Goal: Check status: Check status

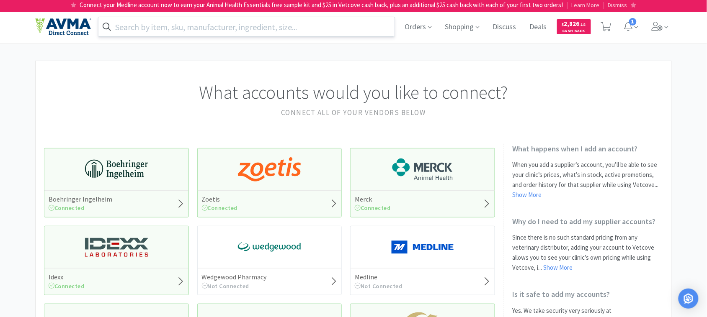
click at [283, 23] on input "text" at bounding box center [246, 26] width 296 height 19
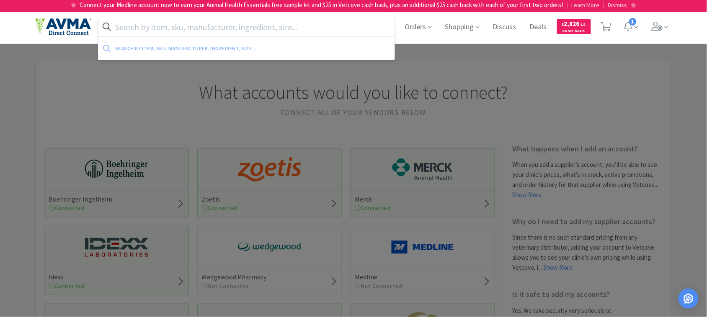
paste input "075626"
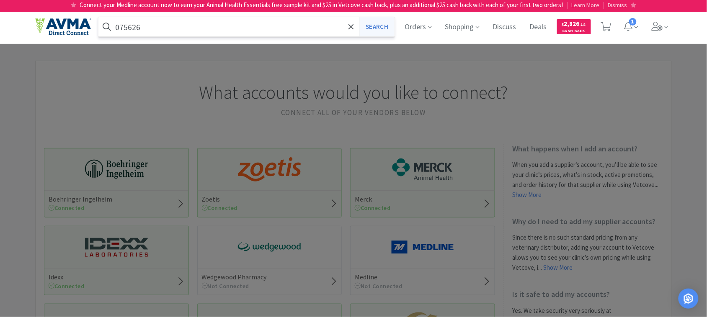
type input "075626"
click at [374, 26] on button "Search" at bounding box center [376, 26] width 35 height 19
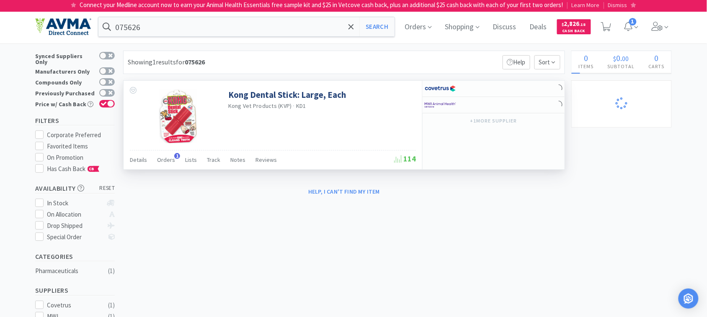
select select "1"
select select "12"
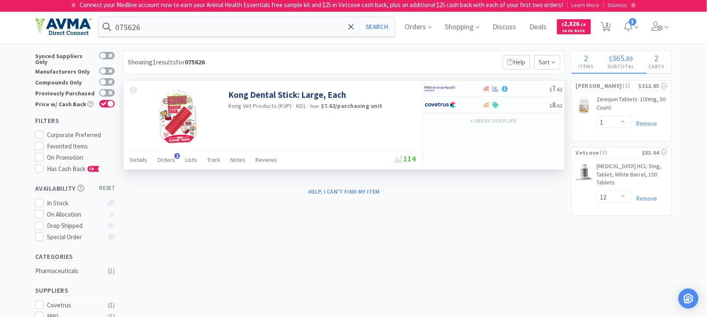
select select "18"
select select "1"
select select "3"
select select "2"
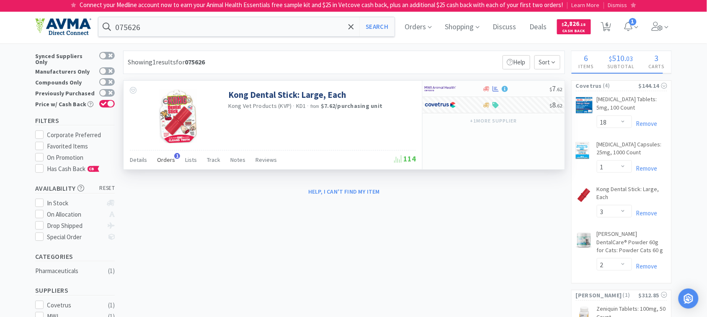
click at [173, 160] on span "Orders" at bounding box center [166, 160] width 18 height 8
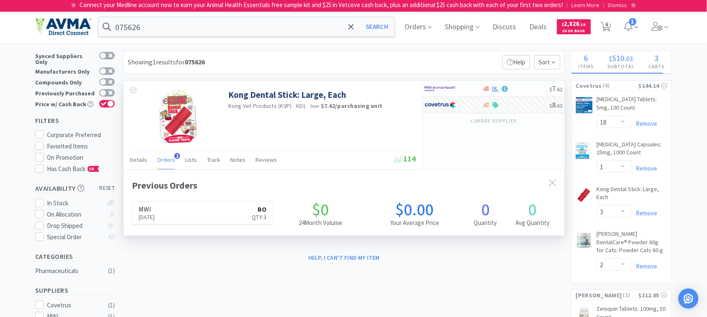
scroll to position [217, 441]
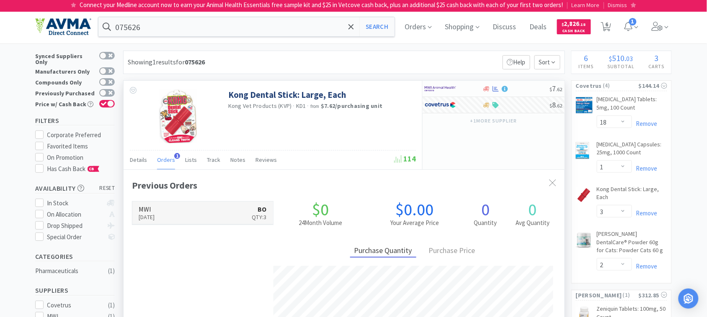
click at [149, 211] on h6 "MWI" at bounding box center [147, 209] width 16 height 7
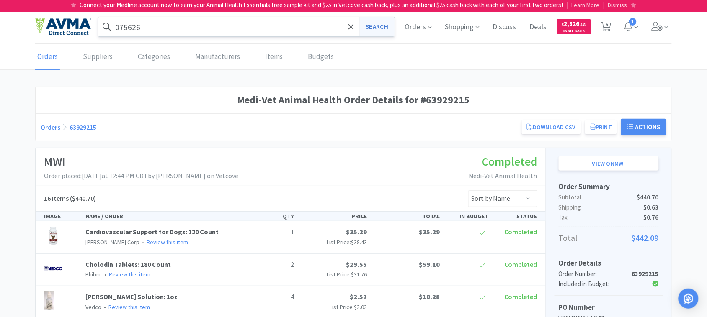
click at [375, 28] on button "Search" at bounding box center [376, 26] width 35 height 19
select select "18"
select select "1"
select select "3"
select select "2"
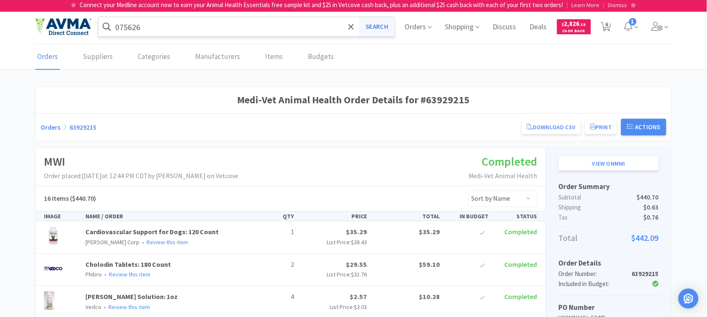
select select "1"
select select "12"
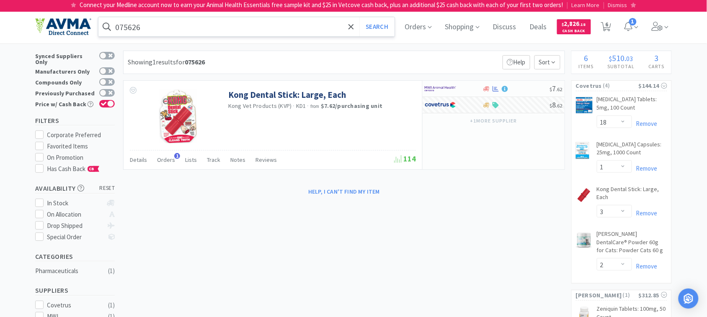
click at [211, 30] on input "075626" at bounding box center [246, 26] width 296 height 19
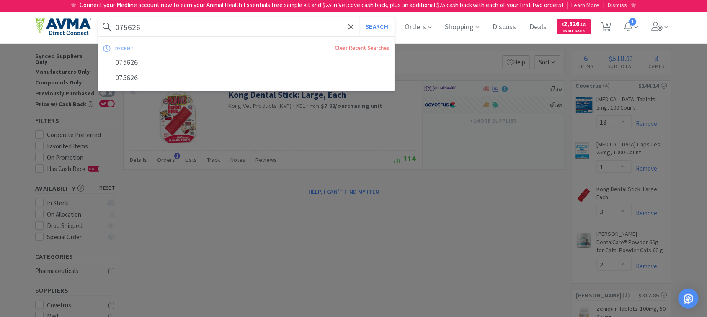
paste input "83419"
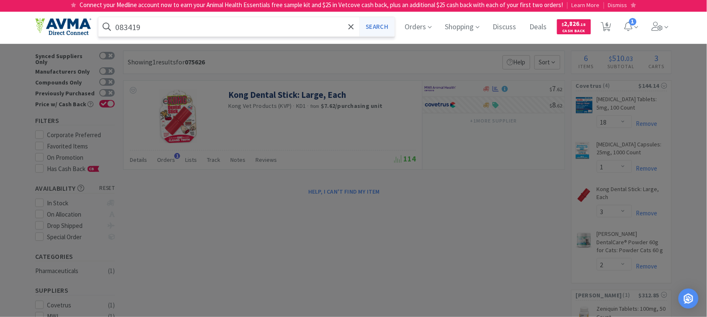
click at [387, 26] on button "Search" at bounding box center [376, 26] width 35 height 19
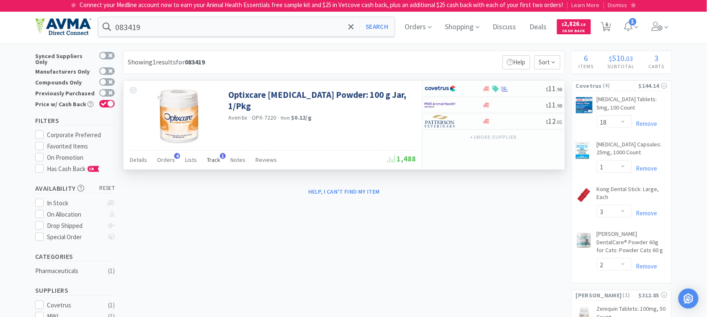
click at [209, 158] on span "Track" at bounding box center [213, 160] width 13 height 8
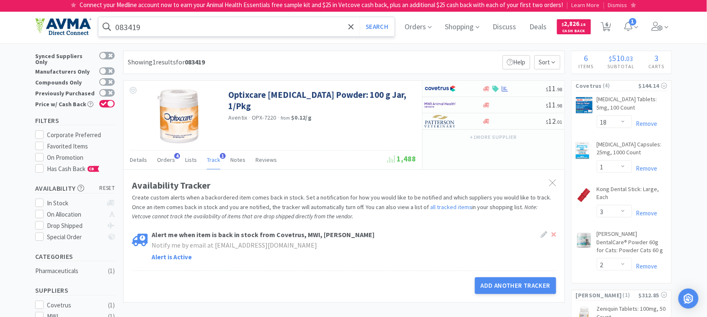
click at [186, 25] on input "083419" at bounding box center [246, 26] width 296 height 19
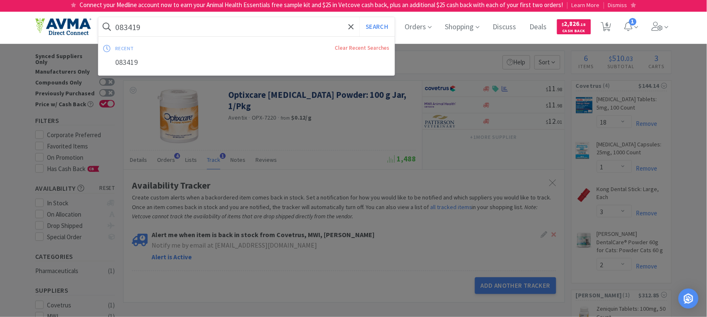
paste input "ALD005560"
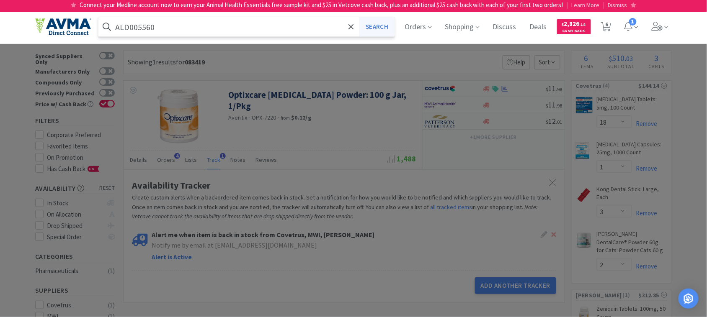
click at [382, 26] on button "Search" at bounding box center [376, 26] width 35 height 19
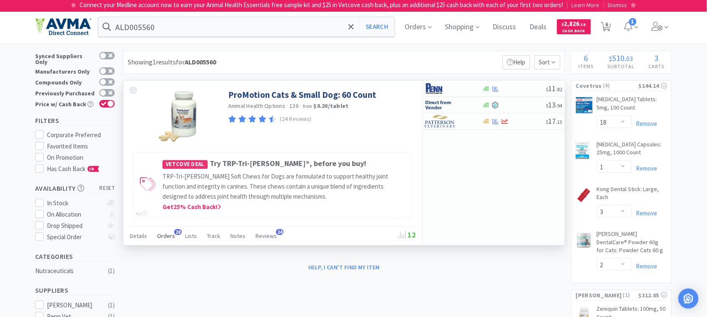
click at [168, 238] on span "Orders" at bounding box center [166, 236] width 18 height 8
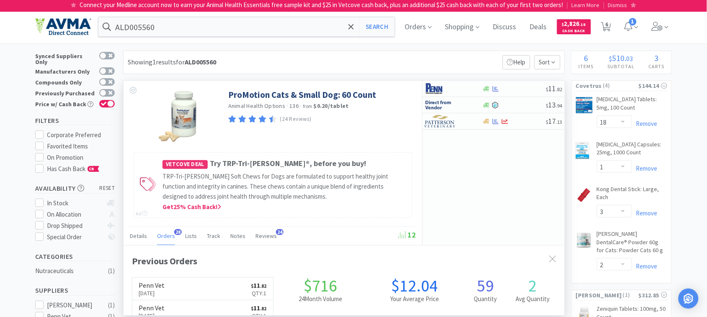
scroll to position [225, 441]
click at [155, 289] on h6 "Penn Vet" at bounding box center [152, 285] width 26 height 7
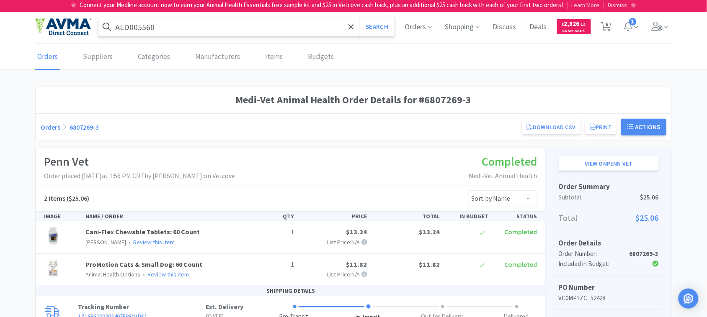
click at [172, 28] on input "ALD005560" at bounding box center [246, 26] width 296 height 19
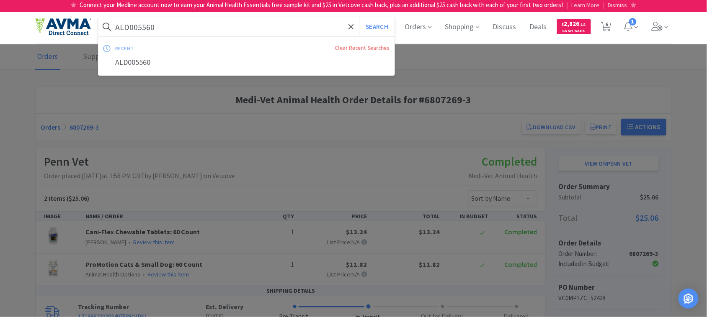
paste input "124307"
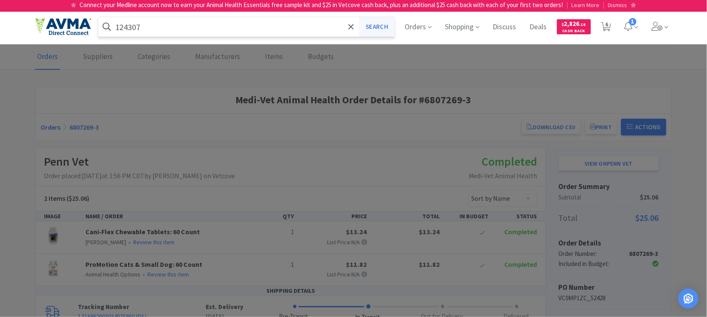
type input "124307"
click at [367, 24] on button "Search" at bounding box center [376, 26] width 35 height 19
select select "18"
select select "1"
select select "3"
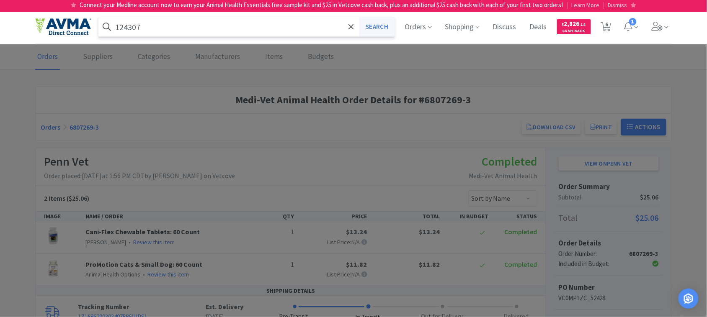
select select "2"
select select "1"
select select "12"
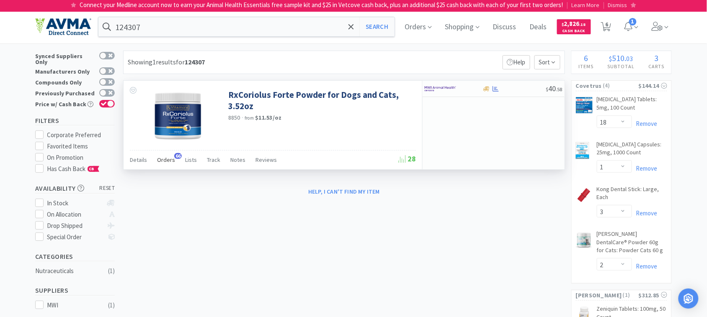
click at [166, 158] on span "Orders" at bounding box center [166, 160] width 18 height 8
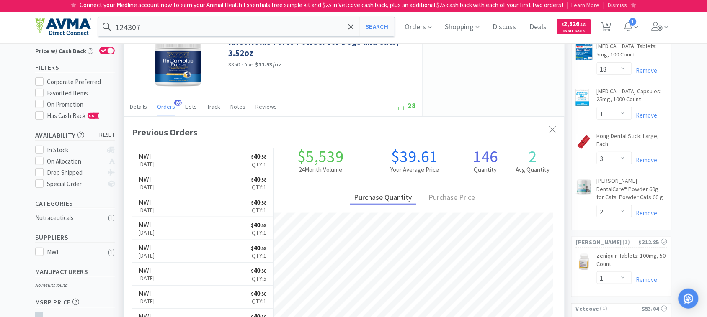
scroll to position [52, 0]
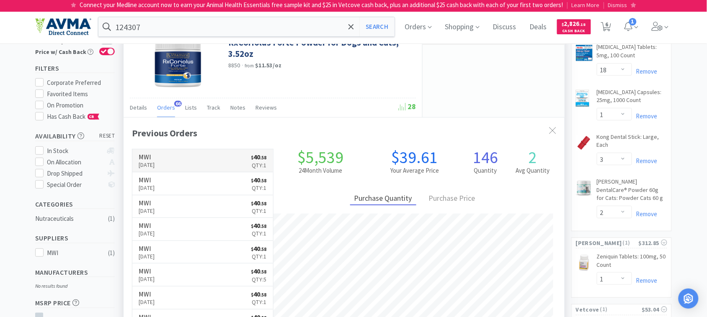
click at [153, 160] on h6 "MWI" at bounding box center [147, 157] width 16 height 7
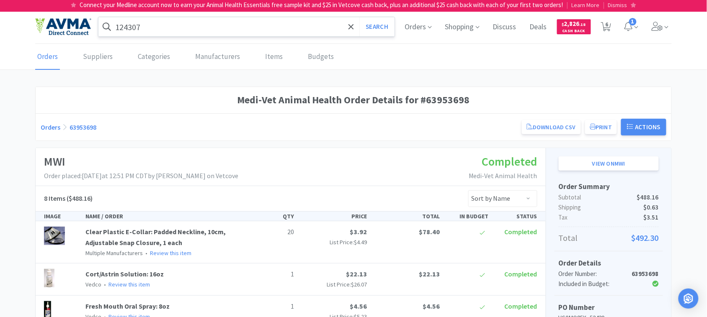
click at [161, 26] on input "124307" at bounding box center [246, 26] width 296 height 19
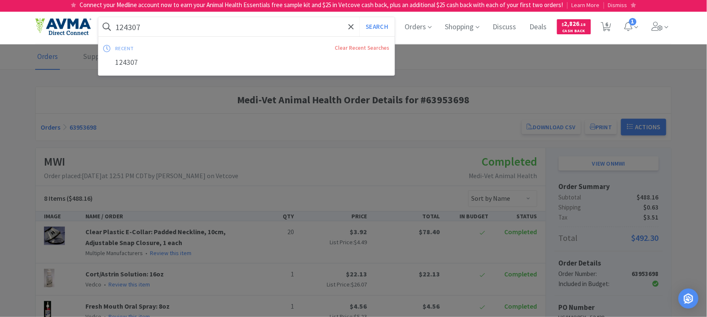
paste input "078790932"
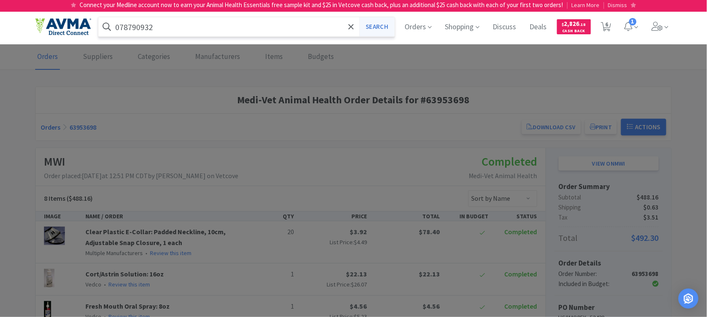
type input "078790932"
click at [381, 23] on button "Search" at bounding box center [376, 26] width 35 height 19
select select "18"
select select "1"
select select "3"
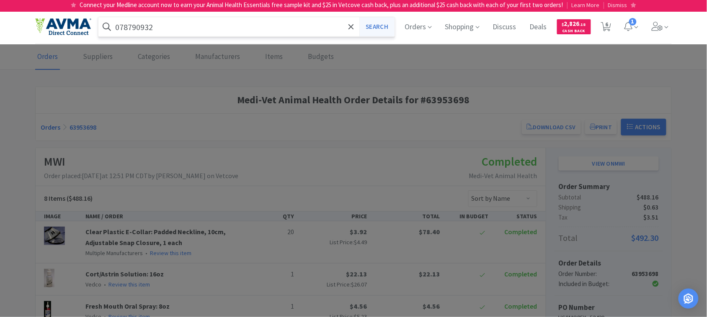
select select "2"
select select "1"
select select "12"
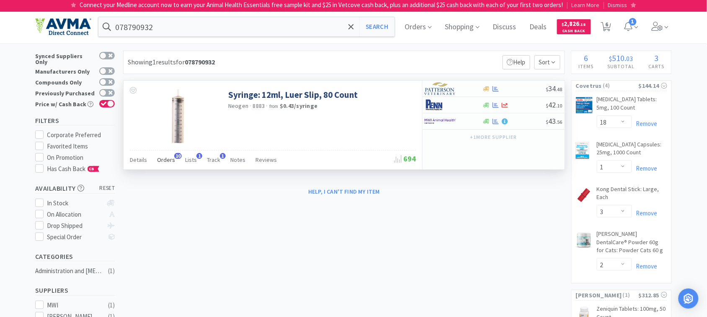
click at [167, 160] on span "Orders" at bounding box center [166, 160] width 18 height 8
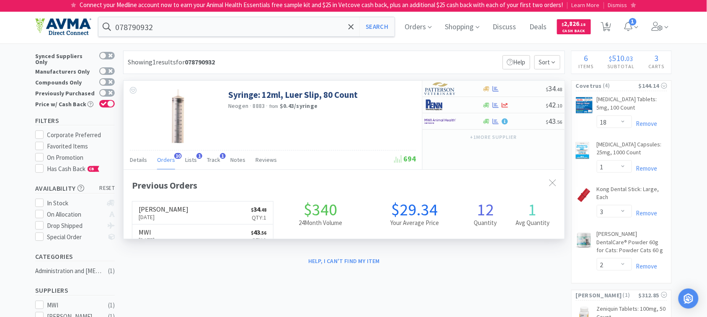
scroll to position [225, 441]
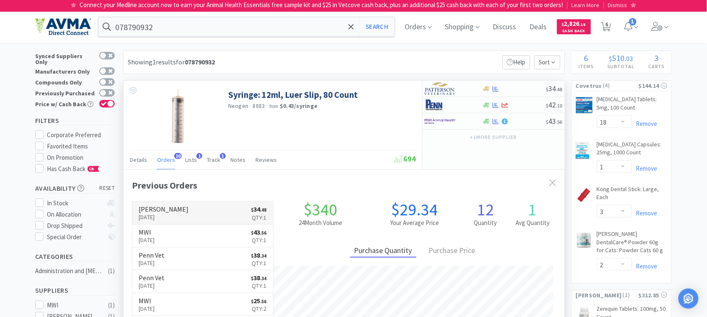
click at [154, 212] on h6 "[PERSON_NAME]" at bounding box center [164, 209] width 50 height 7
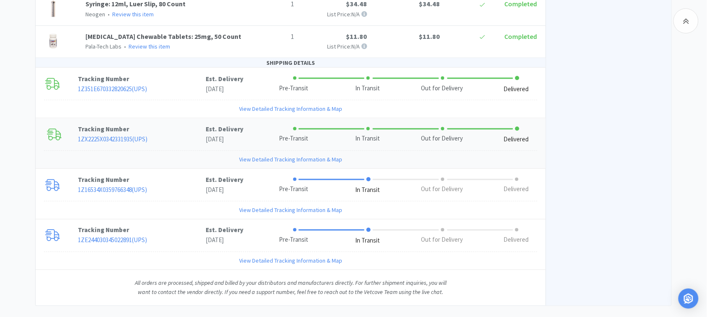
scroll to position [396, 0]
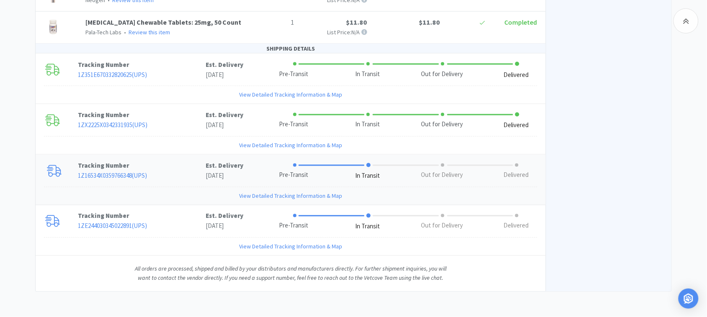
click at [269, 196] on link "View Detailed Tracking Information & Map" at bounding box center [290, 196] width 103 height 9
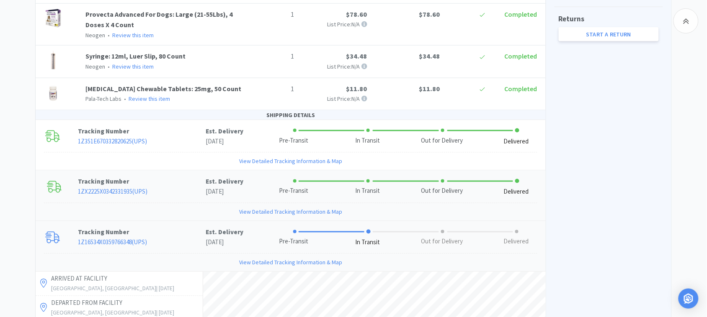
scroll to position [344, 0]
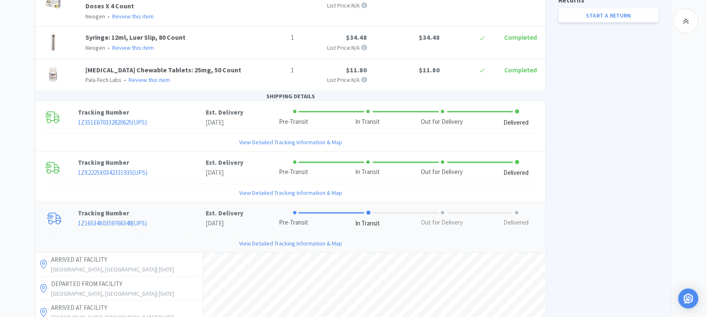
click at [252, 246] on link "View Detailed Tracking Information & Map" at bounding box center [290, 244] width 103 height 9
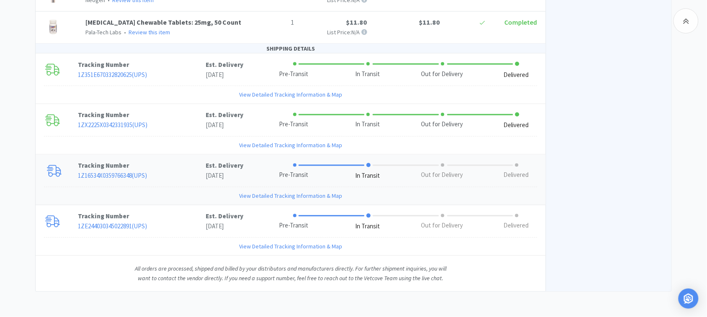
scroll to position [396, 0]
click at [254, 245] on link "View Detailed Tracking Information & Map" at bounding box center [290, 247] width 103 height 9
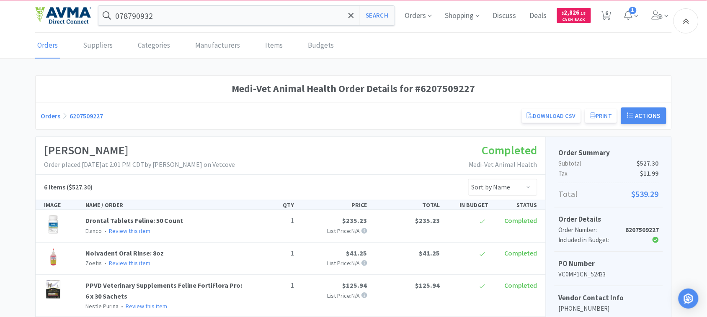
scroll to position [0, 0]
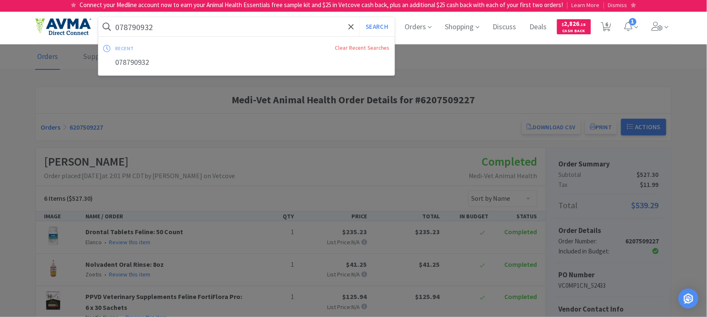
click at [195, 32] on input "078790932" at bounding box center [246, 26] width 296 height 19
paste input "953161"
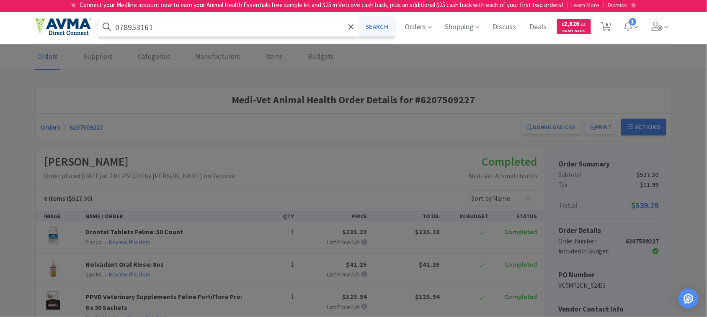
type input "078953161"
click at [367, 23] on button "Search" at bounding box center [376, 26] width 35 height 19
select select "18"
select select "1"
select select "3"
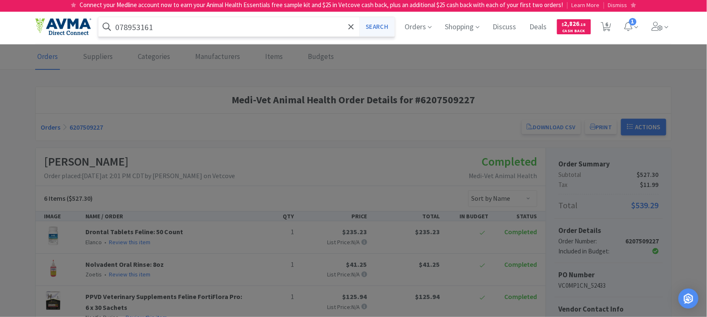
select select "2"
select select "1"
select select "12"
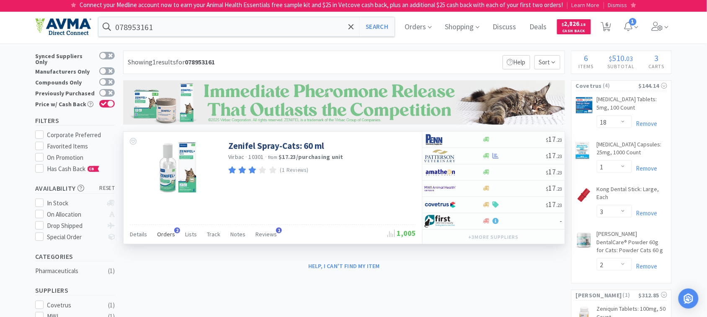
click at [170, 235] on span "Orders" at bounding box center [166, 235] width 18 height 8
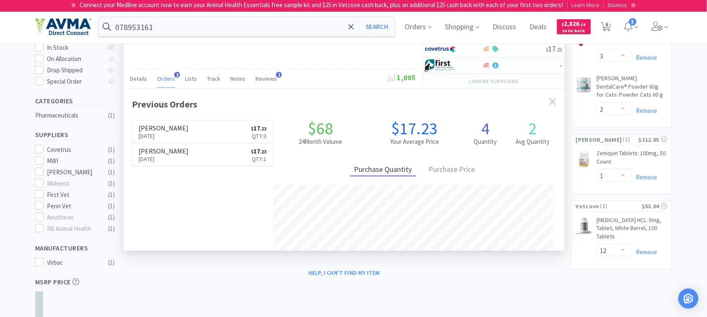
scroll to position [157, 0]
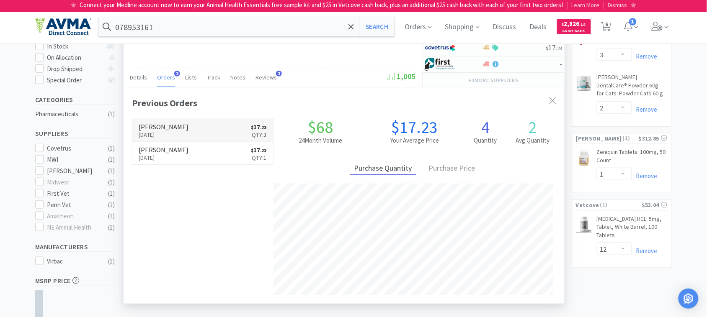
click at [158, 132] on p "[DATE]" at bounding box center [164, 134] width 50 height 9
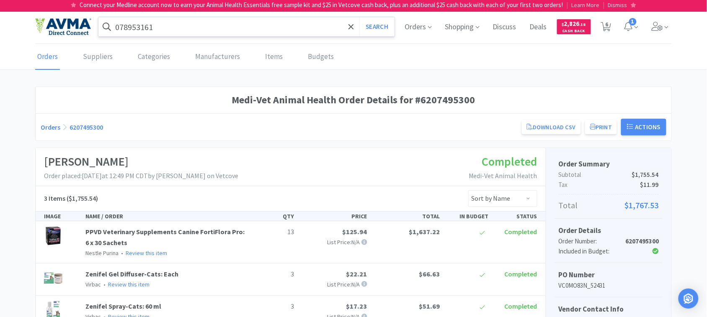
click at [160, 22] on input "078953161" at bounding box center [246, 26] width 296 height 19
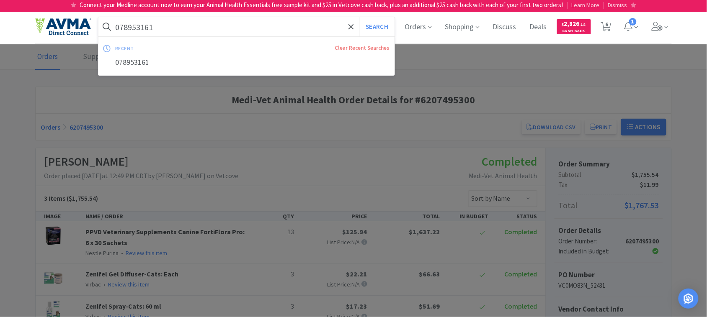
paste input "80531"
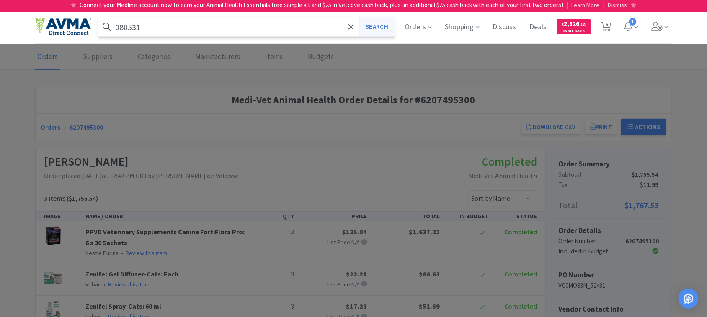
type input "080531"
click at [378, 30] on button "Search" at bounding box center [376, 26] width 35 height 19
select select "18"
select select "1"
select select "3"
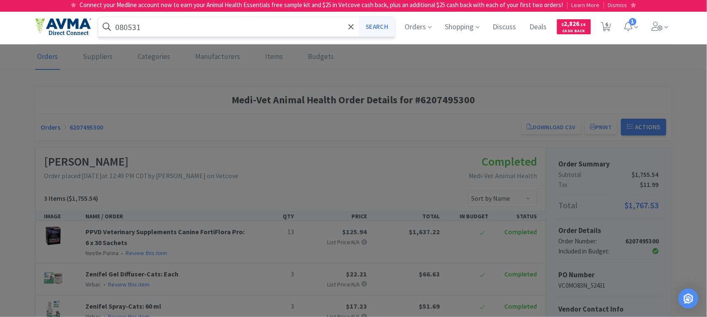
select select "2"
select select "1"
select select "12"
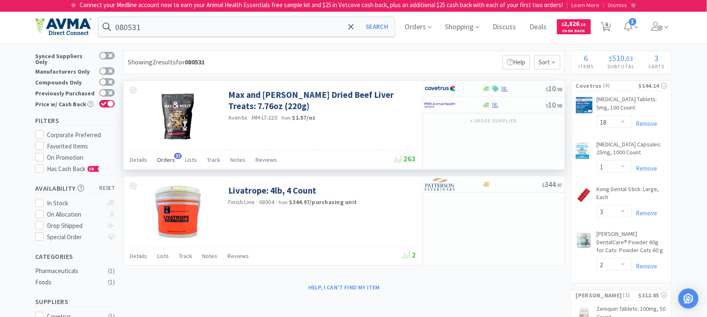
click at [165, 160] on span "Orders" at bounding box center [166, 160] width 18 height 8
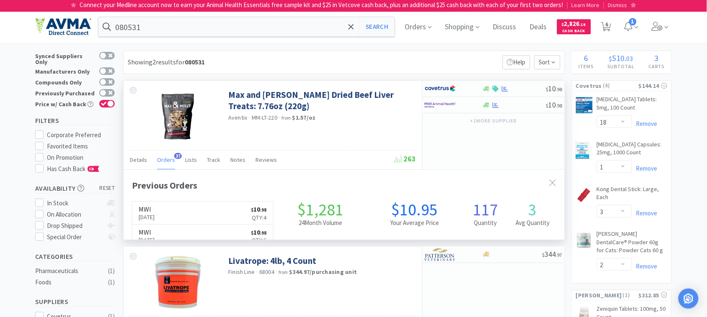
scroll to position [225, 441]
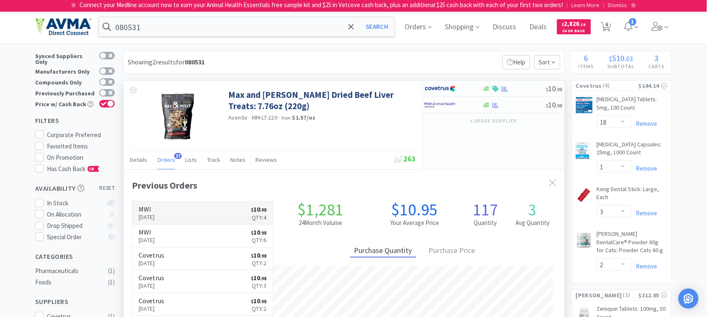
click at [155, 216] on p "[DATE]" at bounding box center [147, 217] width 16 height 9
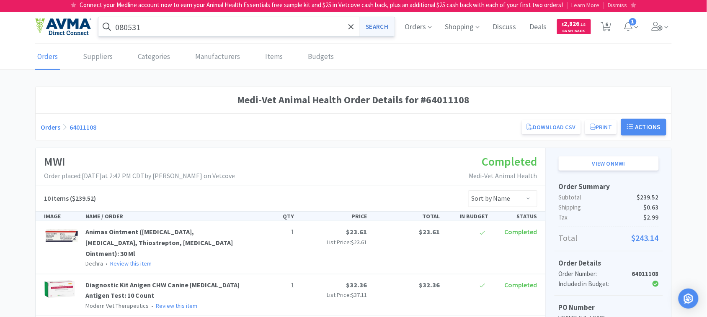
click at [377, 24] on button "Search" at bounding box center [376, 26] width 35 height 19
select select "18"
select select "1"
select select "3"
select select "2"
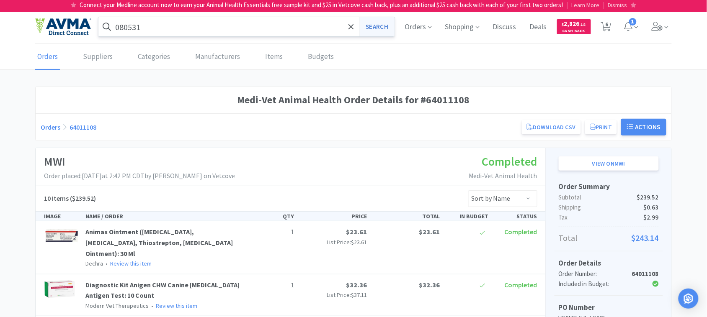
select select "1"
select select "12"
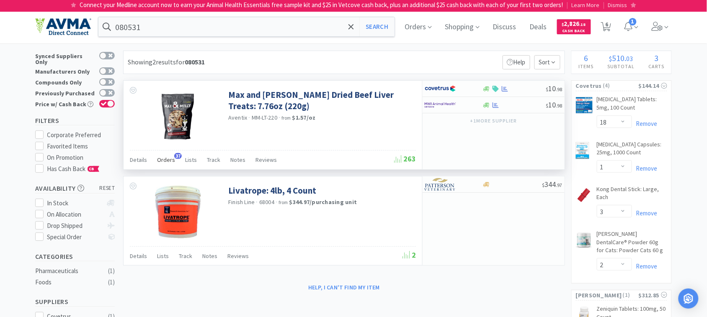
click at [165, 160] on span "Orders" at bounding box center [166, 160] width 18 height 8
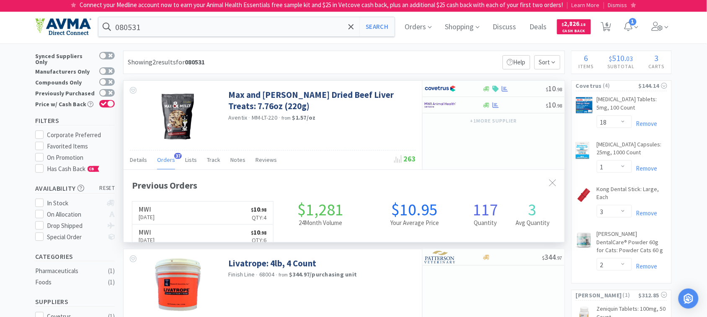
scroll to position [225, 441]
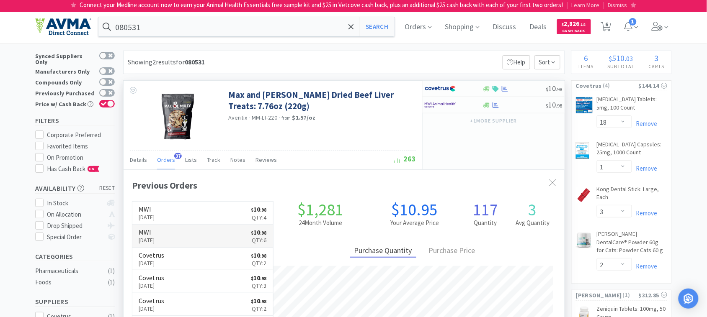
click at [152, 238] on p "[DATE]" at bounding box center [147, 240] width 16 height 9
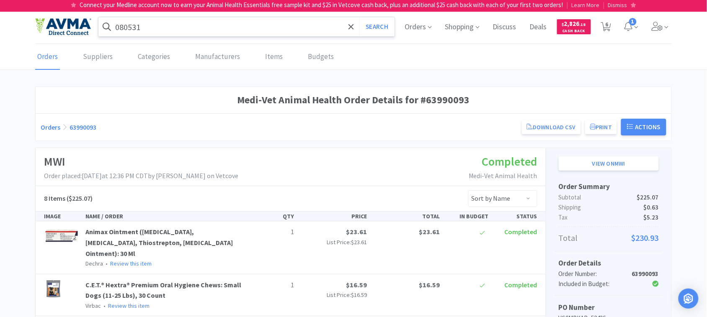
click at [171, 26] on input "080531" at bounding box center [246, 26] width 296 height 19
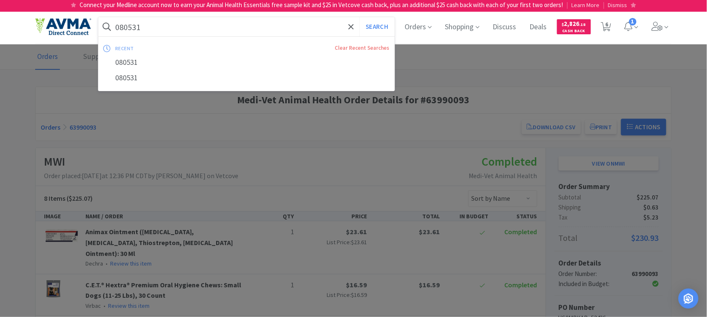
paste input "3419"
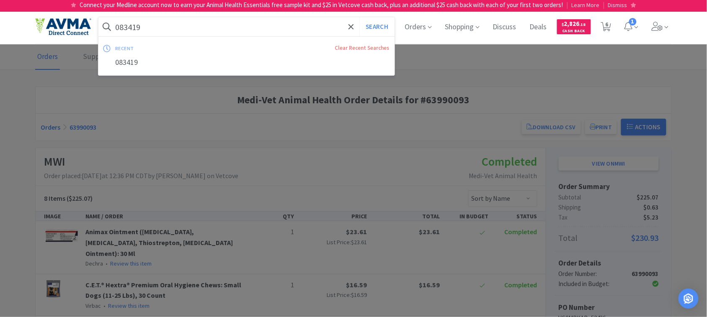
type input "083419"
click at [359, 17] on button "Search" at bounding box center [376, 26] width 35 height 19
select select "18"
select select "1"
select select "3"
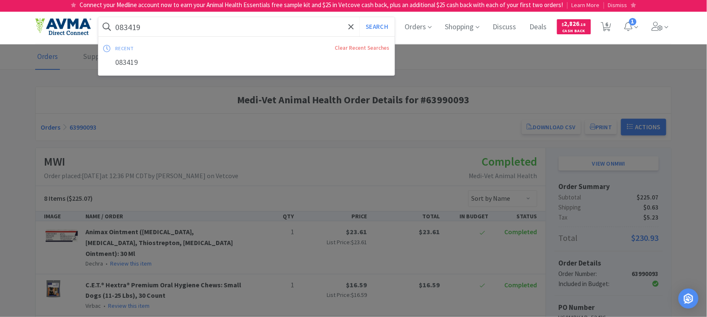
select select "2"
select select "1"
select select "12"
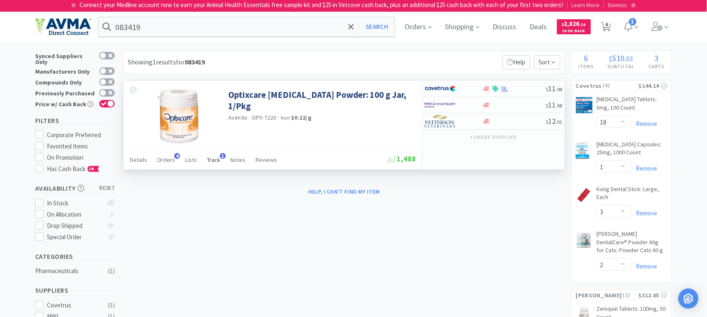
click at [216, 160] on span "Track" at bounding box center [213, 160] width 13 height 8
